Goal: Task Accomplishment & Management: Complete application form

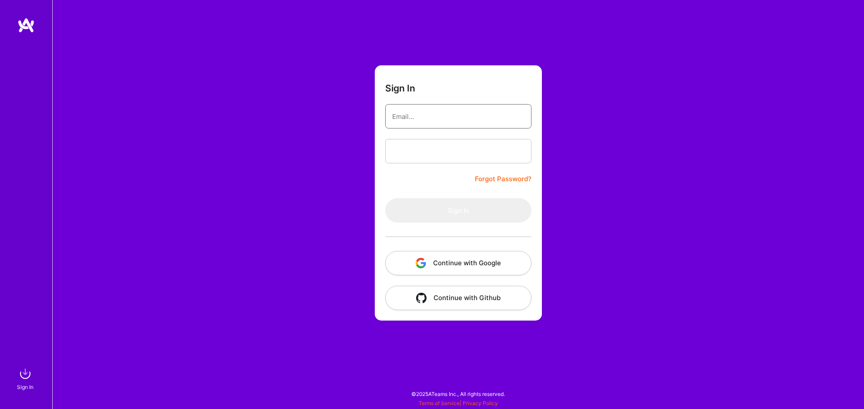
type input "[EMAIL_ADDRESS][DOMAIN_NAME]"
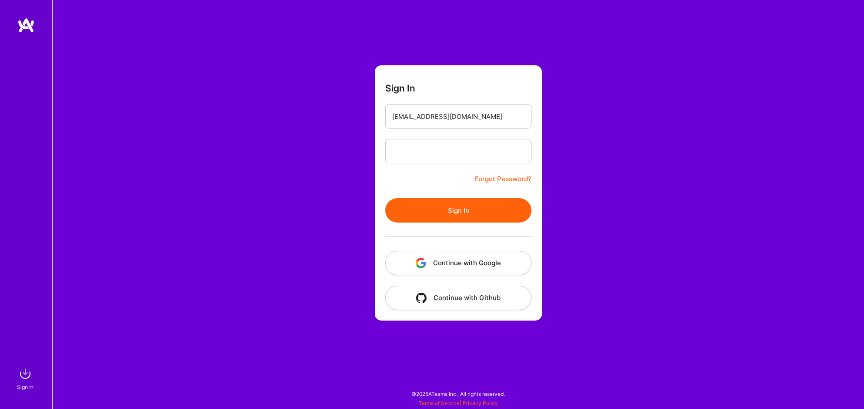
click at [433, 217] on button "Sign In" at bounding box center [458, 210] width 146 height 24
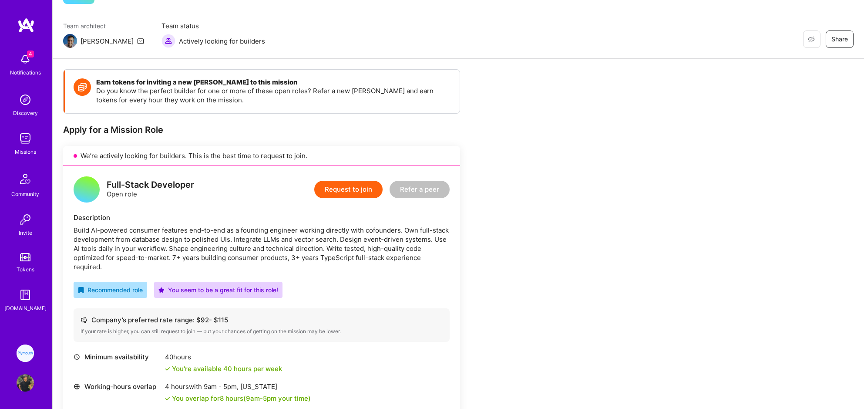
scroll to position [57, 0]
click at [182, 286] on div "You seem to be a great fit for this role!" at bounding box center [218, 290] width 120 height 9
click at [177, 267] on div "Full-Stack Developer Open role Request to join Refer a peer Description Build A…" at bounding box center [261, 326] width 397 height 319
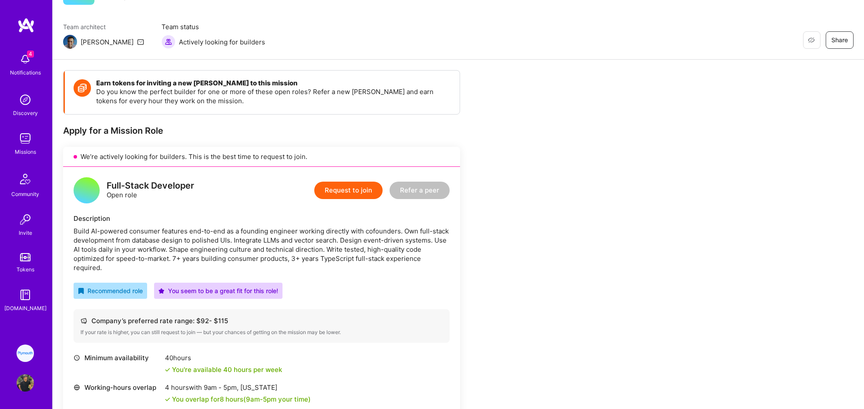
click at [177, 267] on div "Full-Stack Developer Open role Request to join Refer a peer Description Build A…" at bounding box center [261, 326] width 397 height 319
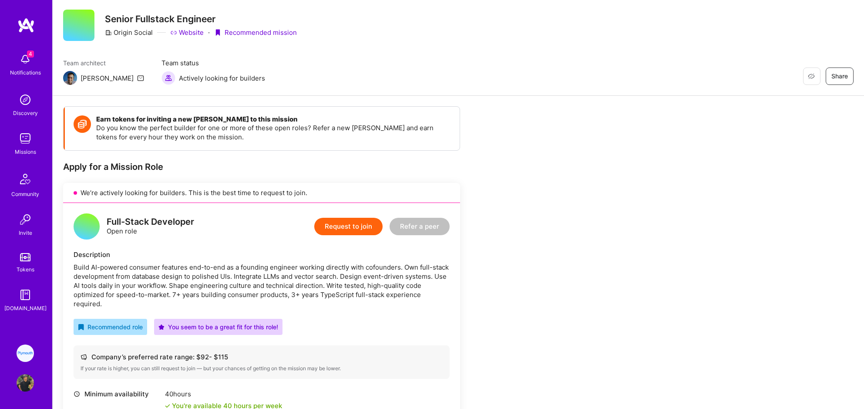
scroll to position [15, 0]
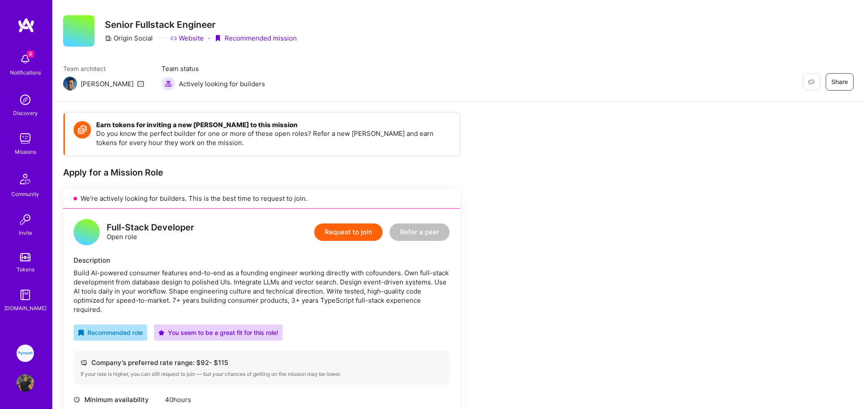
click at [177, 267] on div "Description Build AI-powered consumer features end-to-end as a founding enginee…" at bounding box center [262, 284] width 376 height 58
click at [179, 283] on div "Build AI-powered consumer features end-to-end as a founding engineer working di…" at bounding box center [262, 291] width 376 height 46
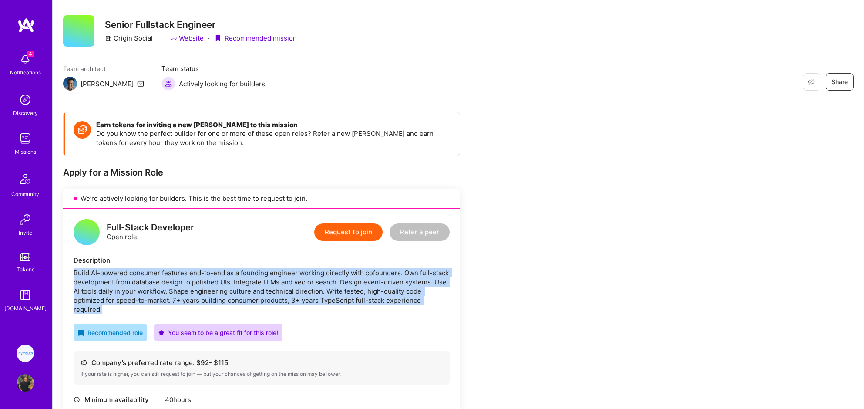
click at [179, 283] on div "Build AI-powered consumer features end-to-end as a founding engineer working di…" at bounding box center [262, 291] width 376 height 46
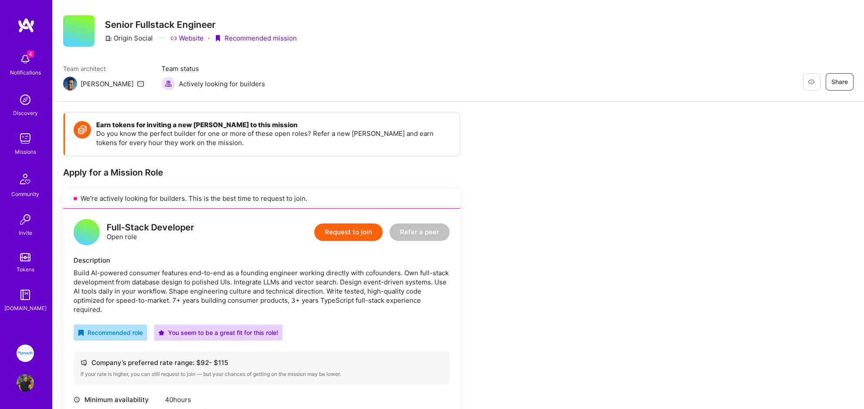
scroll to position [498, 0]
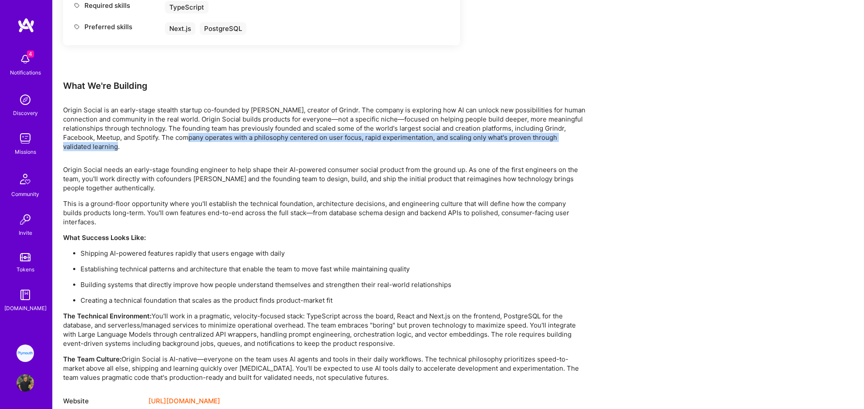
drag, startPoint x: 193, startPoint y: 128, endPoint x: 193, endPoint y: 134, distance: 6.5
click at [193, 134] on p "Origin Social is an early-stage stealth startup co-founded by [PERSON_NAME], cr…" at bounding box center [324, 128] width 522 height 46
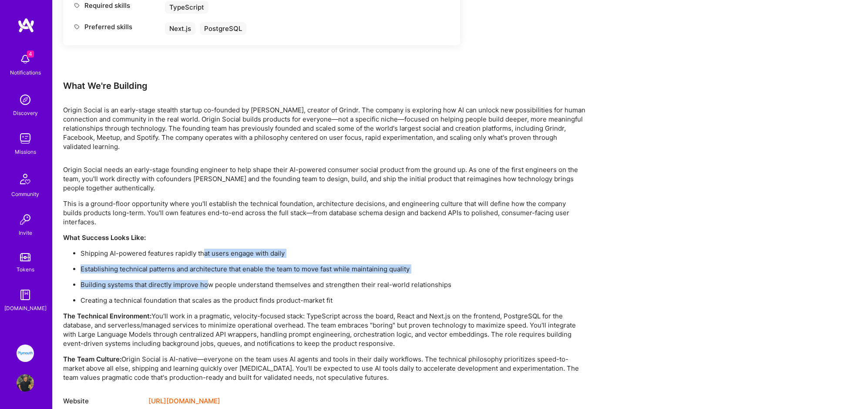
drag, startPoint x: 202, startPoint y: 238, endPoint x: 209, endPoint y: 262, distance: 25.1
click at [210, 262] on ul "Shipping AI-powered features rapidly that users engage with daily Establishing …" at bounding box center [324, 277] width 522 height 56
